Goal: Information Seeking & Learning: Find specific fact

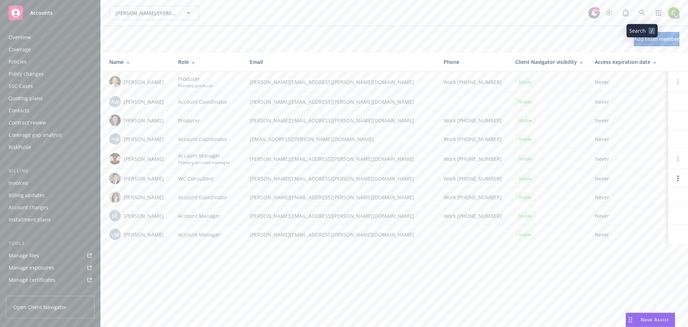
scroll to position [153, 0]
click at [644, 13] on icon at bounding box center [642, 13] width 6 height 6
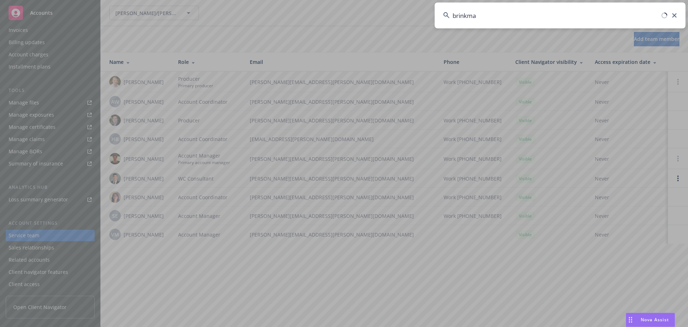
type input "[PERSON_NAME]"
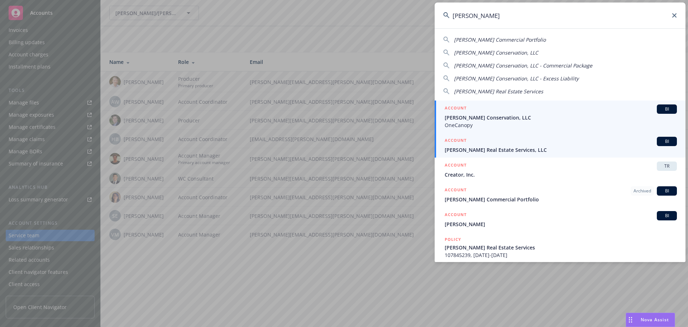
click at [570, 142] on div "ACCOUNT BI" at bounding box center [561, 141] width 232 height 9
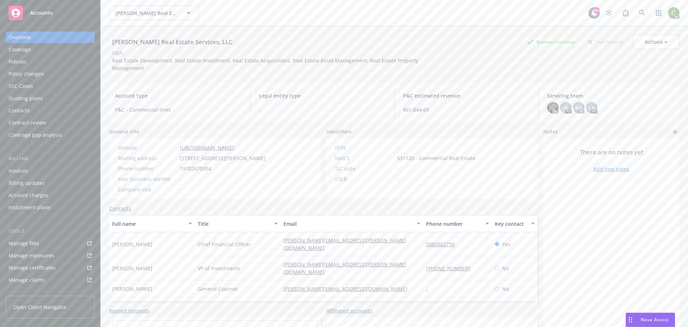
drag, startPoint x: 34, startPoint y: 59, endPoint x: 39, endPoint y: 59, distance: 5.4
click at [34, 59] on div "Policies" at bounding box center [50, 61] width 83 height 11
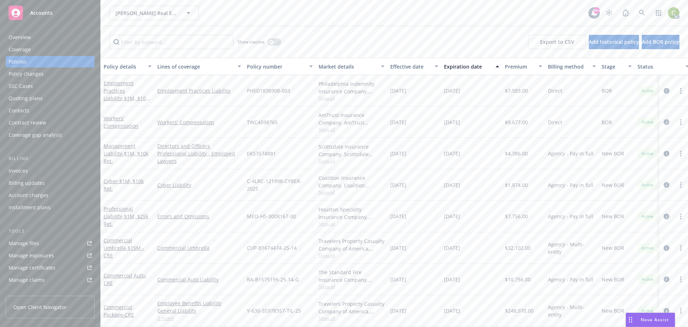
click at [243, 18] on div "[PERSON_NAME] Real Estate Services, LLC [PERSON_NAME] Real Estate Services, LLC" at bounding box center [348, 13] width 479 height 14
click at [272, 42] on icon "button" at bounding box center [271, 42] width 3 height 3
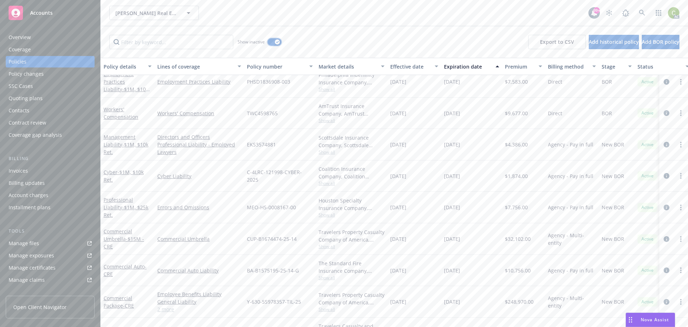
scroll to position [323, 0]
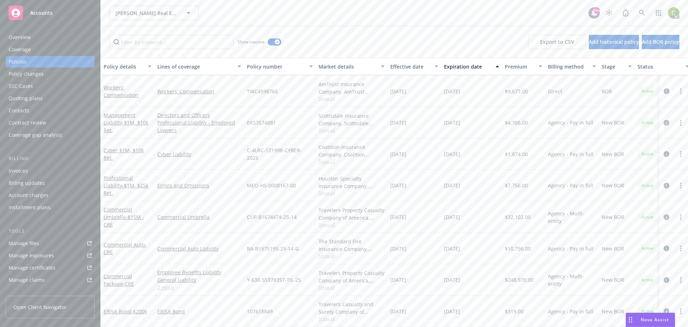
click at [402, 65] on div "Effective date" at bounding box center [410, 67] width 40 height 8
click at [409, 68] on div "Effective date" at bounding box center [410, 67] width 40 height 8
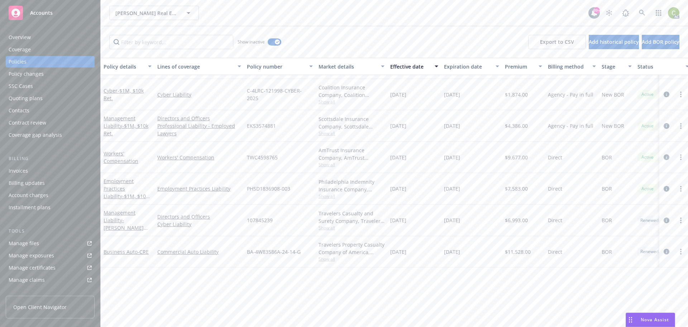
scroll to position [0, 0]
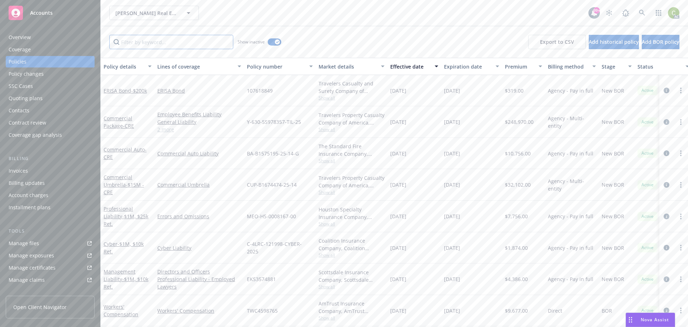
click at [184, 45] on input "Filter by keyword..." at bounding box center [171, 42] width 124 height 14
paste input "WPP1985271"
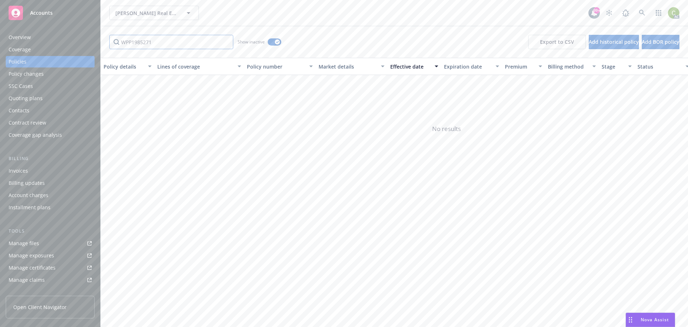
click at [132, 46] on input "WPP1985271" at bounding box center [171, 42] width 124 height 14
type input "W"
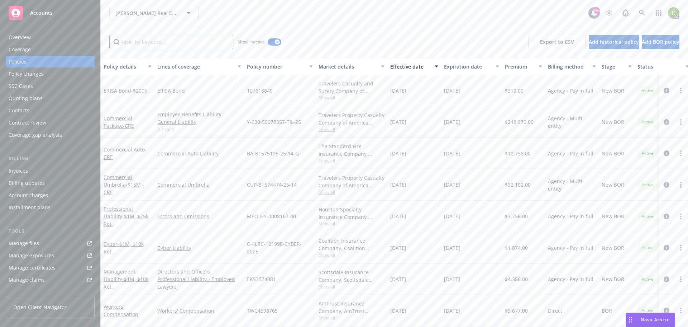
paste input "WPP1985271"
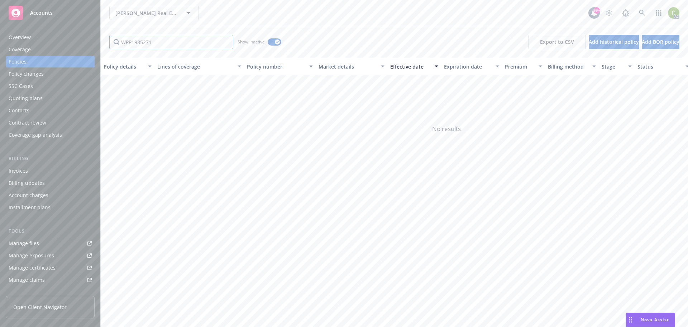
drag, startPoint x: 143, startPoint y: 43, endPoint x: 80, endPoint y: 43, distance: 62.4
click at [81, 43] on div "Accounts Overview Coverage Policies Policy changes SSC Cases Quoting plans Cont…" at bounding box center [344, 163] width 688 height 327
drag, startPoint x: 125, startPoint y: 42, endPoint x: 128, endPoint y: 47, distance: 5.5
click at [125, 42] on input "271" at bounding box center [171, 42] width 124 height 14
click at [153, 40] on input "71" at bounding box center [171, 42] width 124 height 14
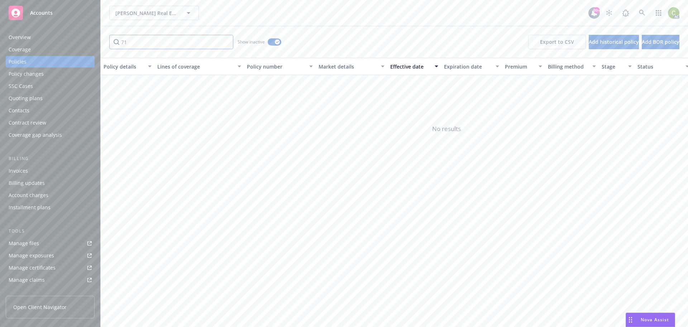
type input "7"
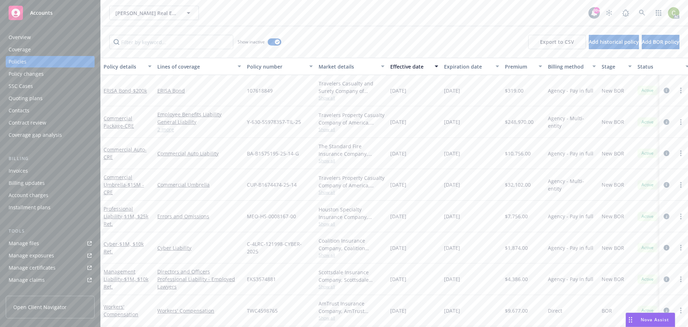
click at [34, 40] on div "Overview" at bounding box center [50, 37] width 83 height 11
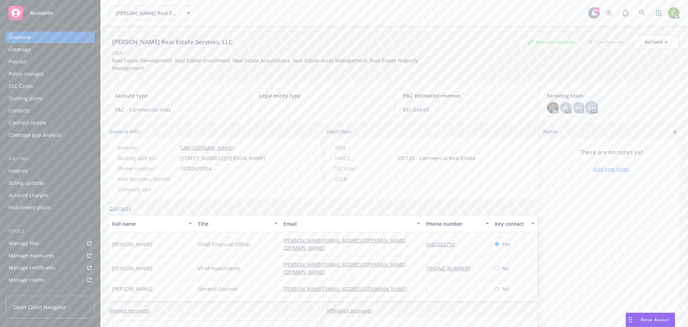
click at [589, 110] on span "LB" at bounding box center [592, 108] width 6 height 8
click at [566, 155] on span "Copy email address" at bounding box center [544, 156] width 47 height 8
click at [578, 109] on span "KD" at bounding box center [579, 108] width 7 height 8
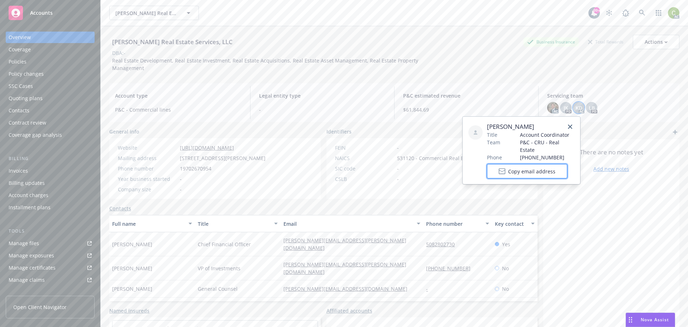
click at [547, 167] on span "Copy email address" at bounding box center [531, 171] width 47 height 8
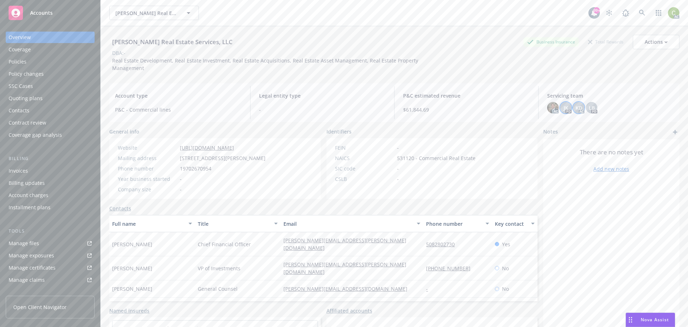
click at [564, 109] on span "JK" at bounding box center [566, 108] width 5 height 8
click at [547, 108] on img at bounding box center [552, 107] width 11 height 11
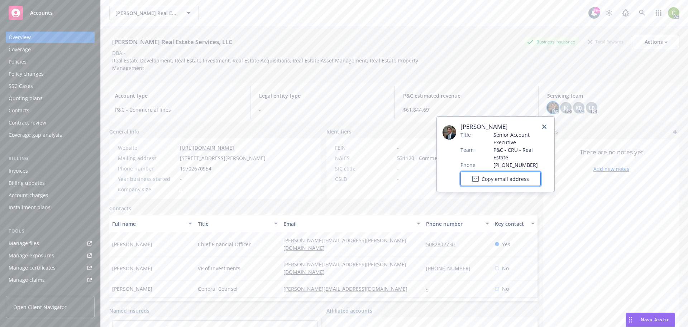
click at [514, 175] on span "Copy email address" at bounding box center [505, 179] width 47 height 8
